Goal: Navigation & Orientation: Understand site structure

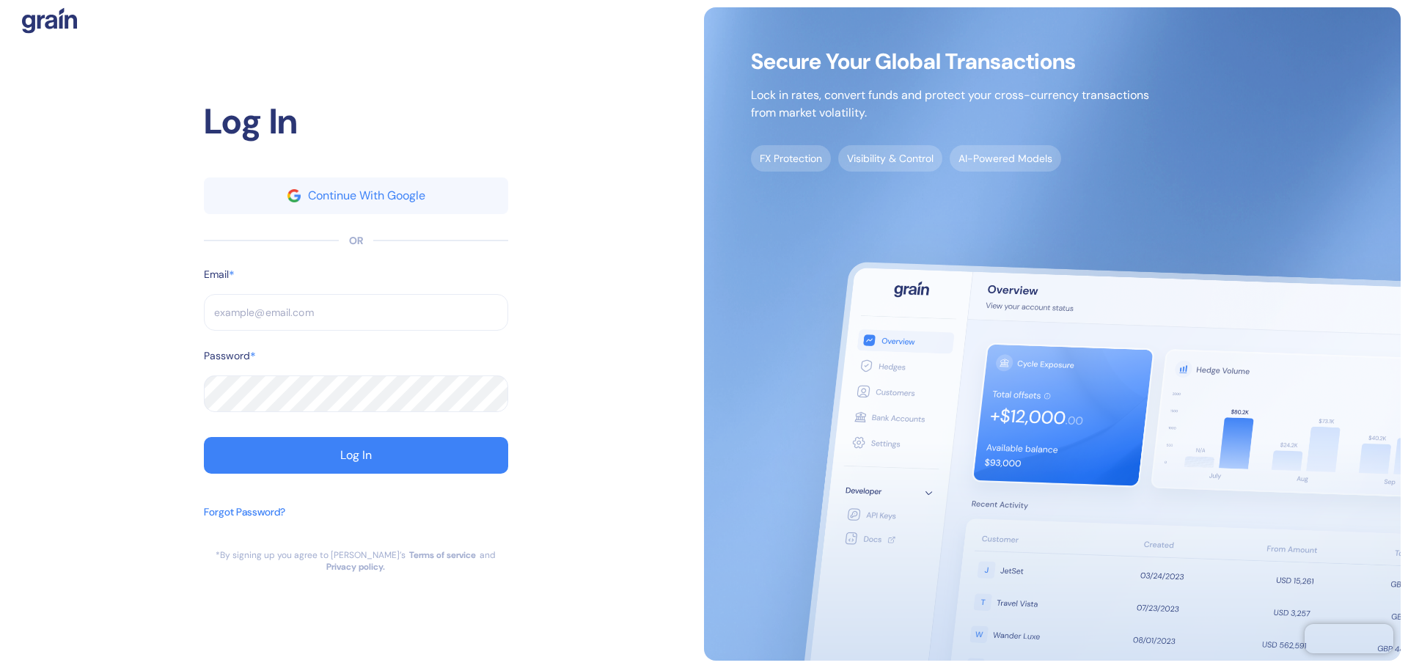
click at [308, 304] on input "text" at bounding box center [356, 312] width 304 height 37
click at [332, 173] on div "Log In Continue With Google OR Email * ​ Password * ​ Log In Forgot Password?" at bounding box center [356, 322] width 304 height 454
click at [325, 193] on button "Continue With Google" at bounding box center [356, 195] width 304 height 37
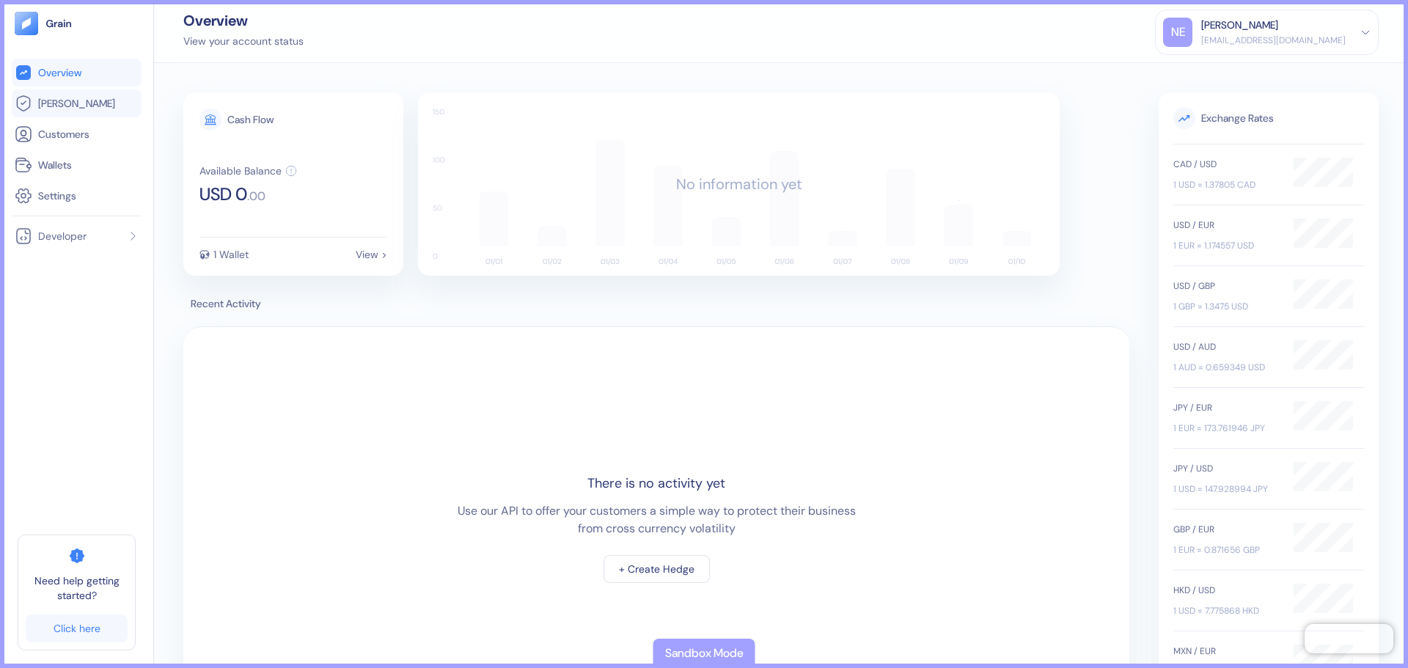
click at [52, 104] on span "[PERSON_NAME]" at bounding box center [76, 103] width 77 height 15
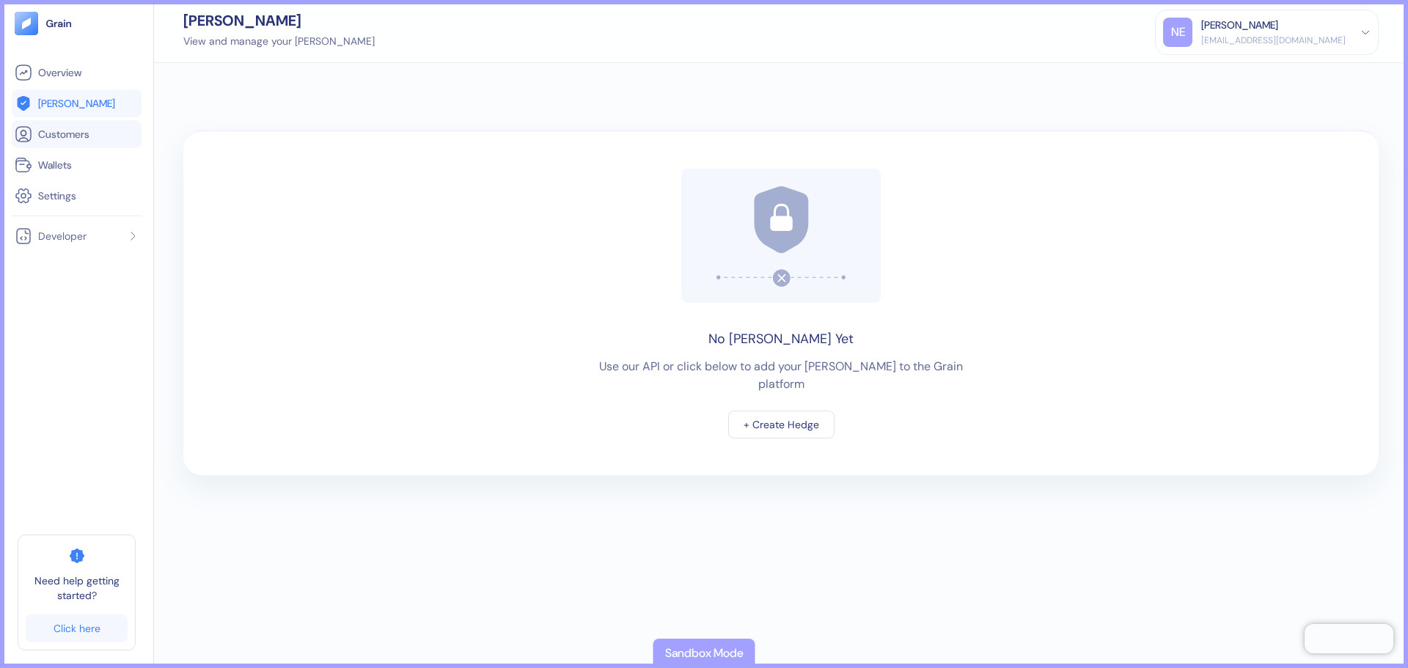
click at [87, 136] on span "Customers" at bounding box center [63, 134] width 51 height 15
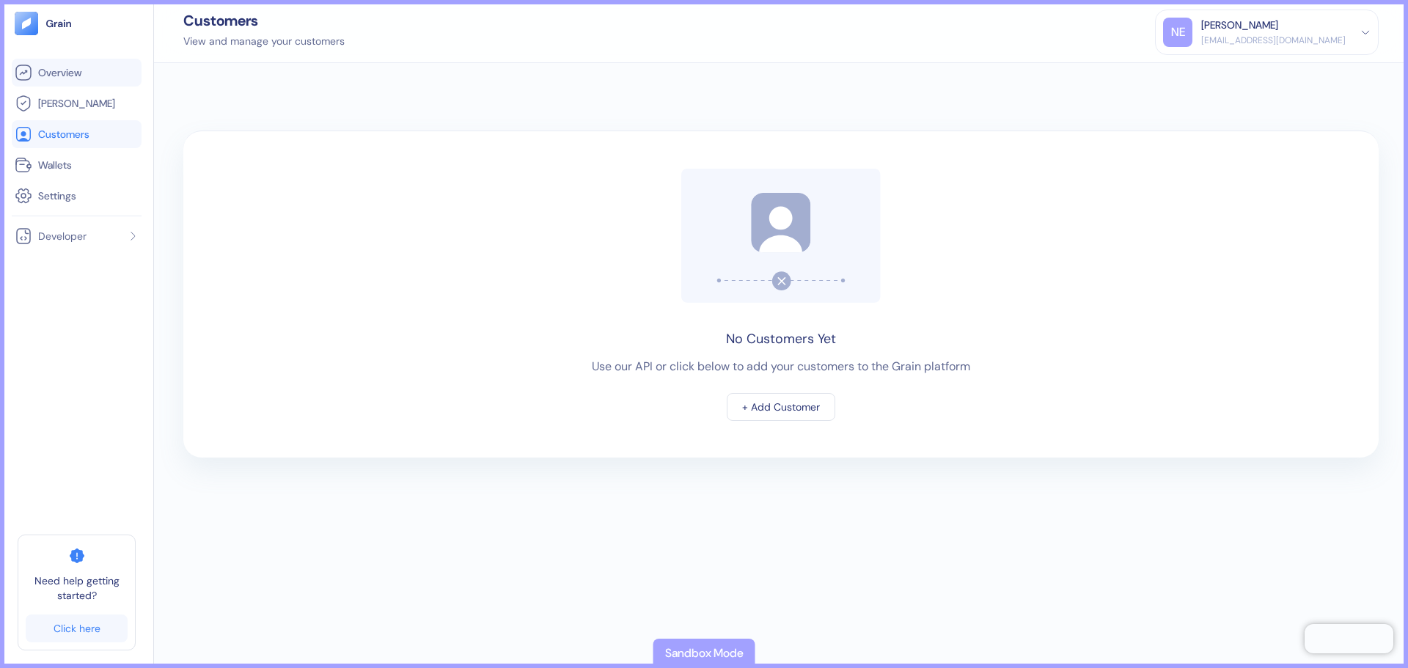
click at [65, 78] on span "Overview" at bounding box center [59, 72] width 43 height 15
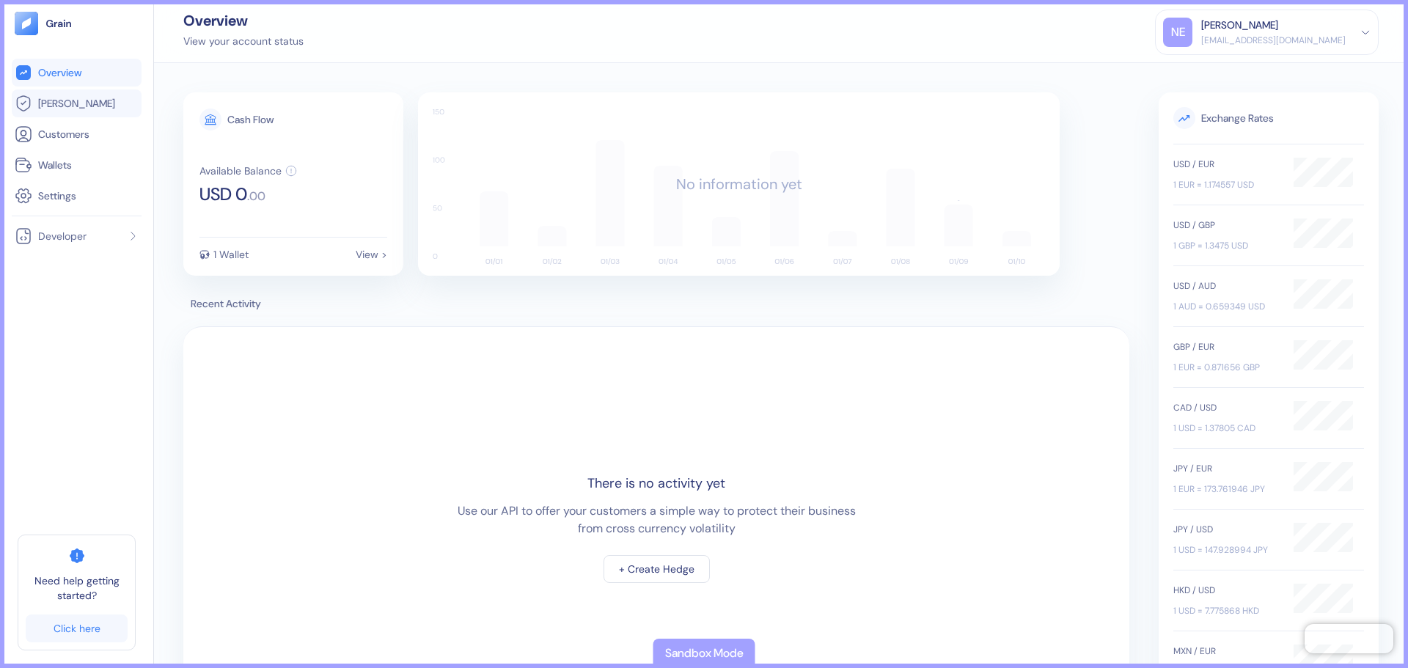
click at [70, 104] on span "[PERSON_NAME]" at bounding box center [76, 103] width 77 height 15
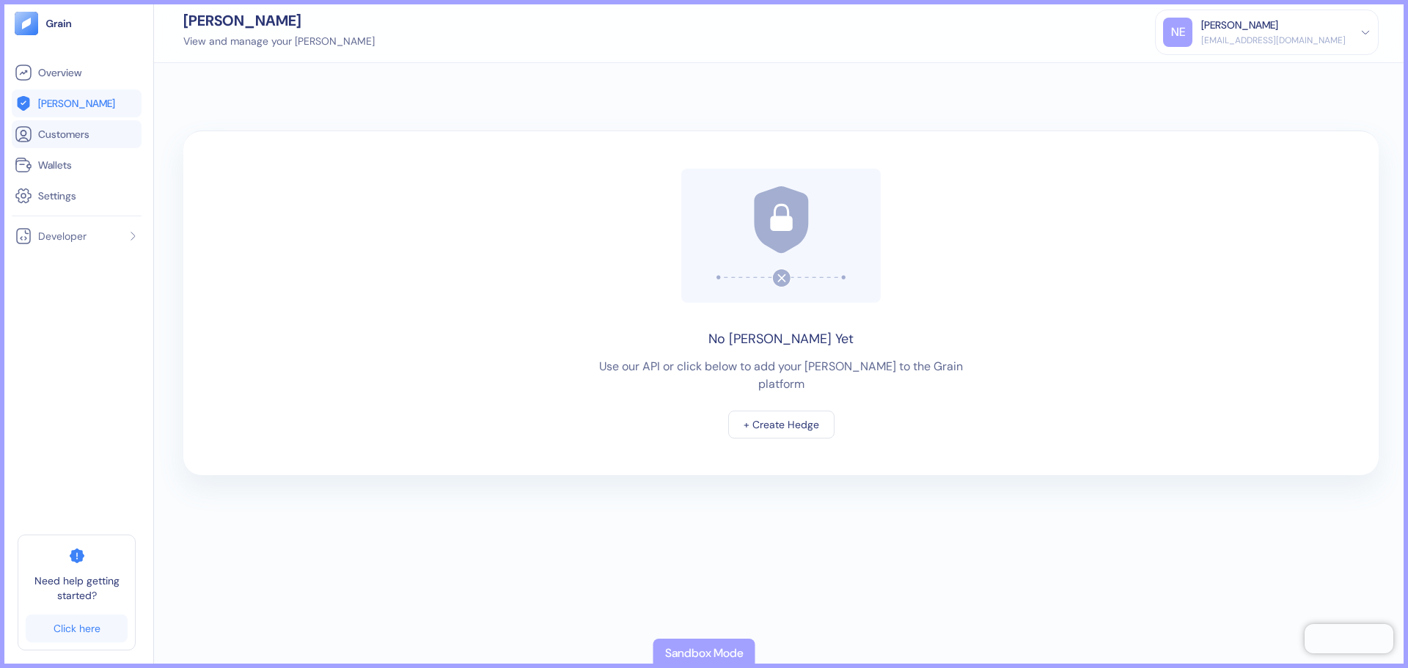
click at [73, 140] on span "Customers" at bounding box center [63, 134] width 51 height 15
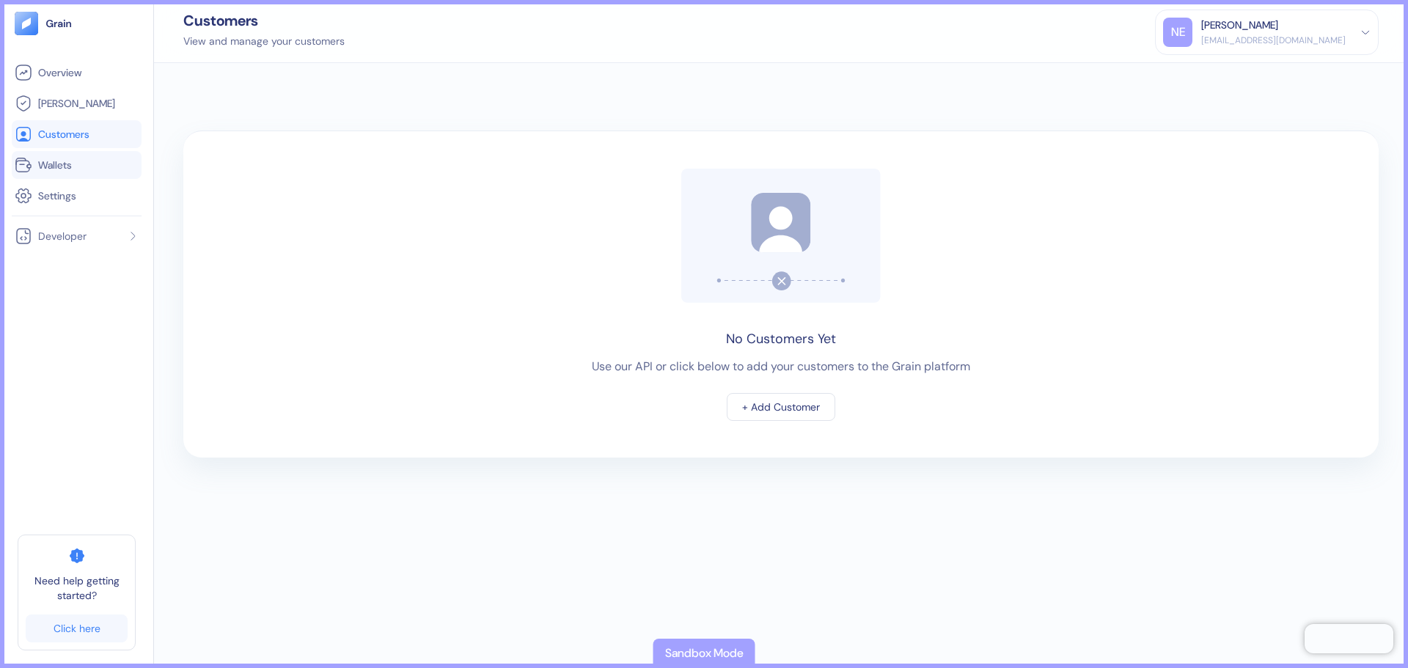
click at [78, 165] on link "Wallets" at bounding box center [77, 165] width 124 height 18
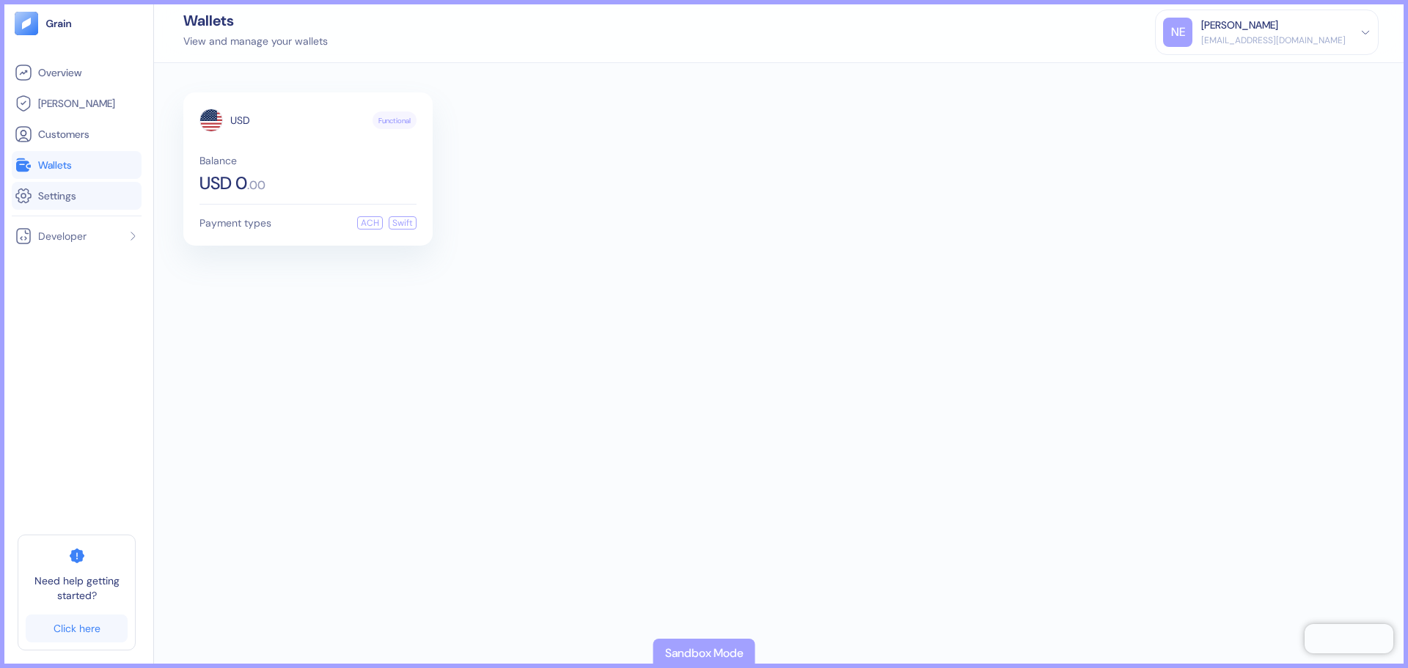
click at [82, 187] on link "Settings" at bounding box center [77, 196] width 124 height 18
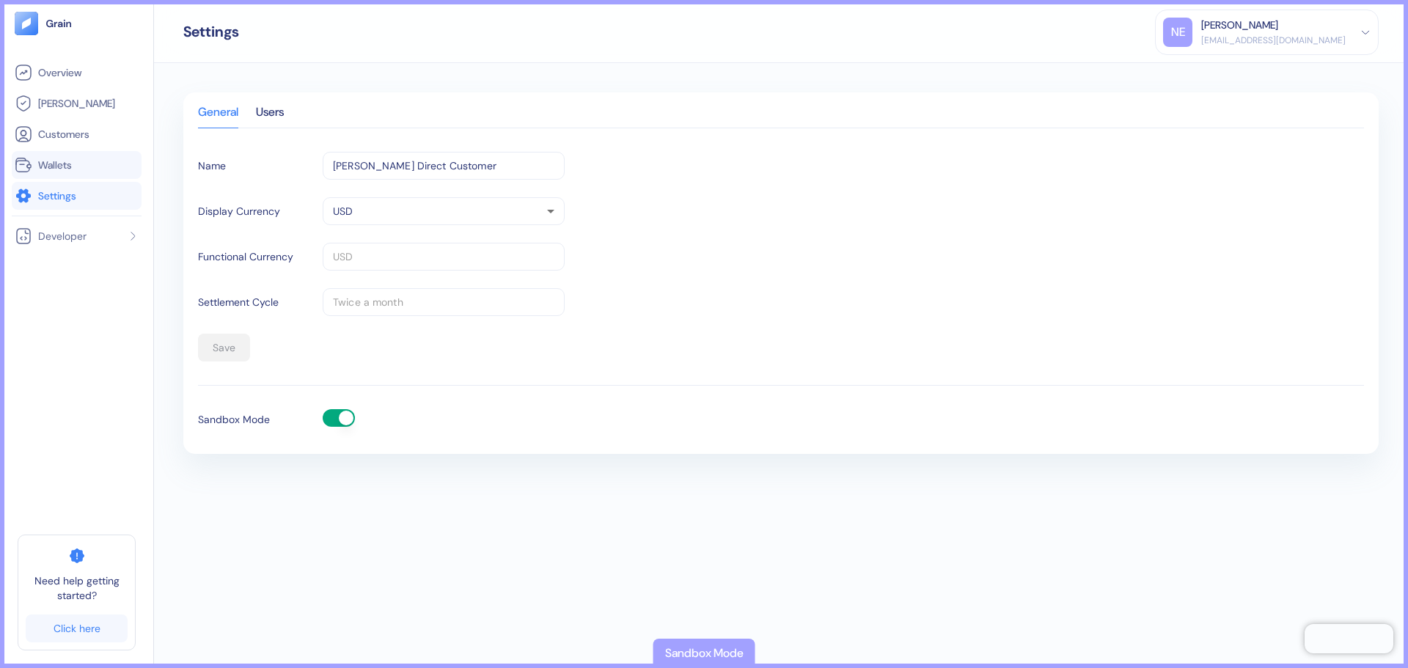
click at [84, 170] on link "Wallets" at bounding box center [77, 165] width 124 height 18
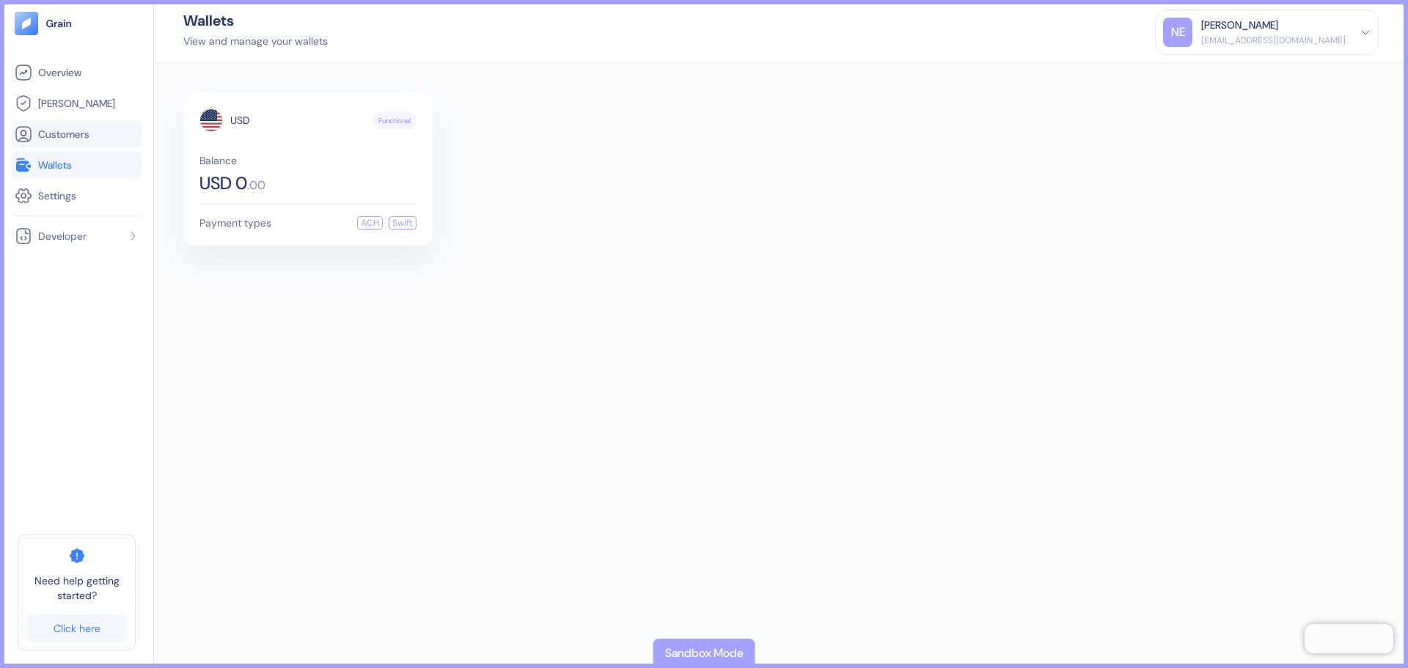
click at [87, 135] on span "Customers" at bounding box center [63, 134] width 51 height 15
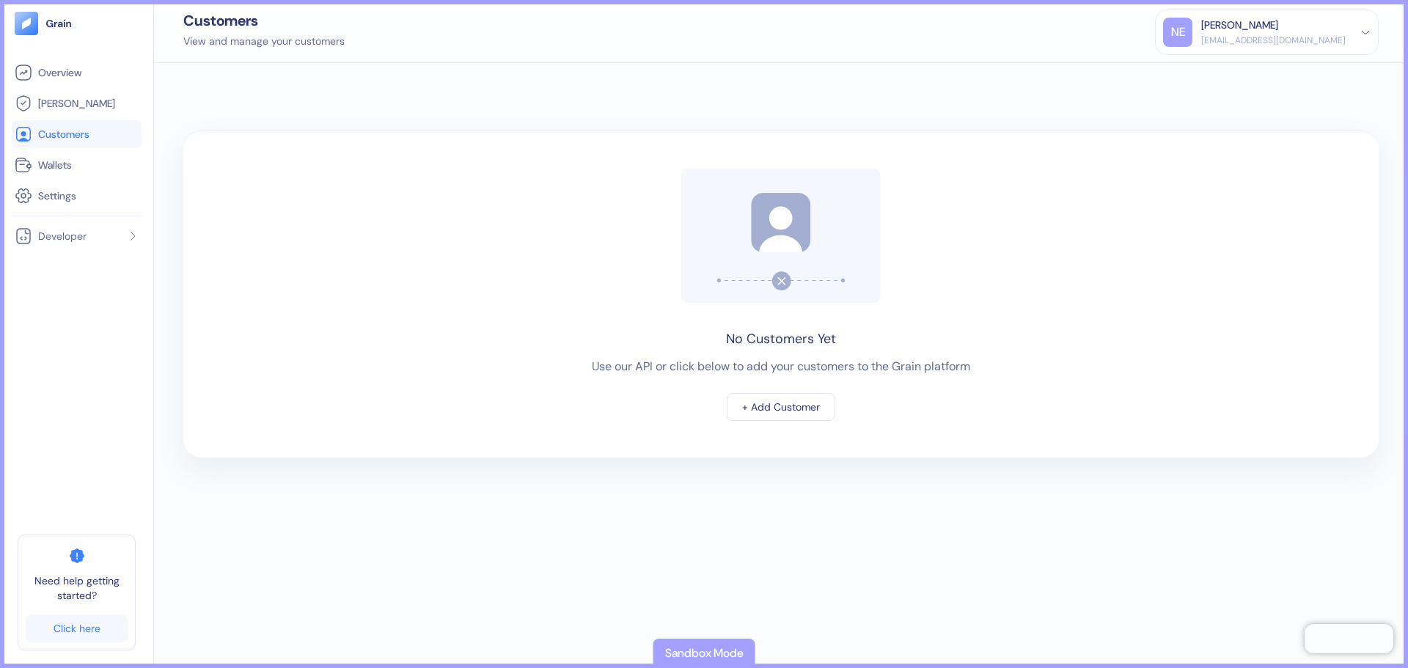
click at [1305, 34] on div "[EMAIL_ADDRESS][DOMAIN_NAME]" at bounding box center [1273, 40] width 144 height 13
